Goal: Task Accomplishment & Management: Manage account settings

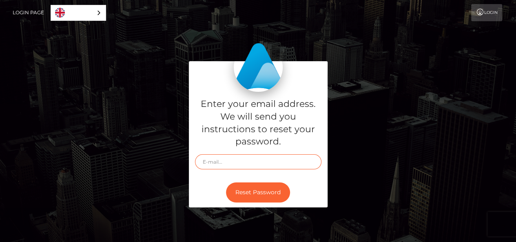
click at [224, 164] on input "text" at bounding box center [258, 161] width 126 height 15
type input "ebinetinegbusom@gmail.com"
click at [218, 179] on div "Reset Password" at bounding box center [258, 192] width 139 height 30
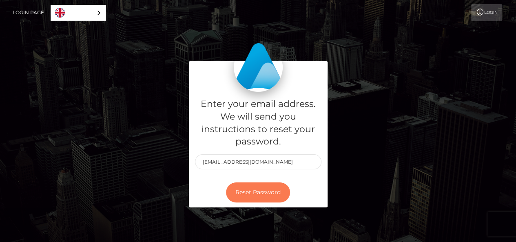
click at [252, 195] on button "Reset Password" at bounding box center [258, 192] width 64 height 20
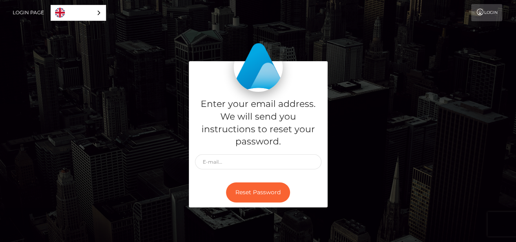
click at [484, 11] on link "Login" at bounding box center [486, 12] width 31 height 17
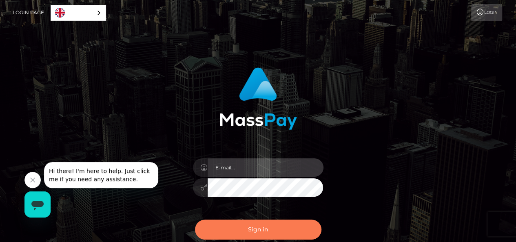
type input "ebinetinegbusom@gmail.com"
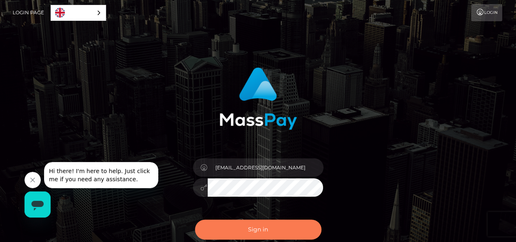
click at [260, 228] on button "Sign in" at bounding box center [258, 229] width 126 height 20
